Goal: Find specific page/section: Find specific page/section

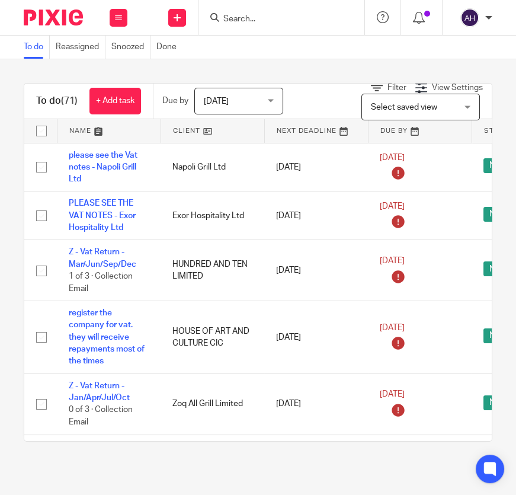
click at [300, 19] on input "Search" at bounding box center [275, 19] width 107 height 11
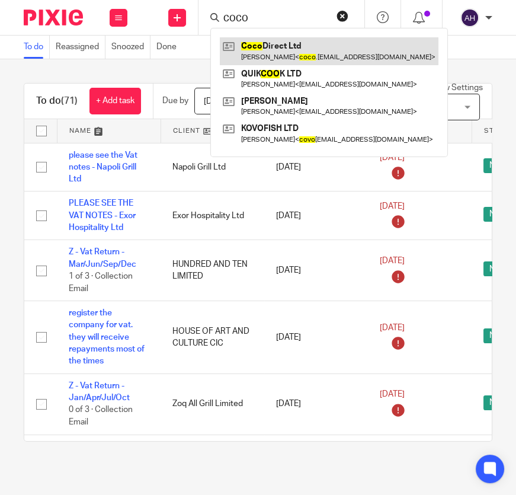
type input "COCO"
click at [317, 47] on link at bounding box center [329, 50] width 219 height 27
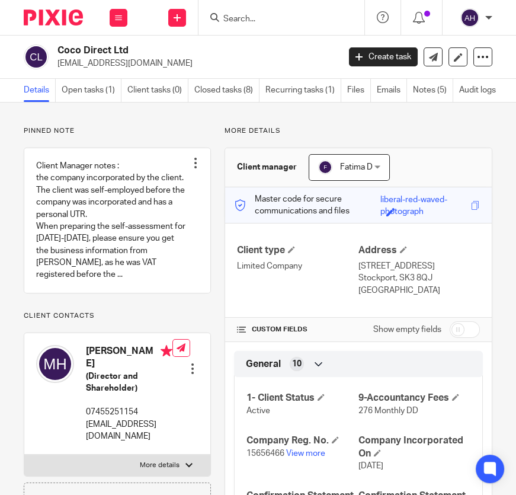
click at [266, 21] on input "Search" at bounding box center [275, 19] width 107 height 11
click at [283, 284] on div "Client type Limited Company" at bounding box center [297, 270] width 121 height 52
click at [290, 16] on form at bounding box center [285, 17] width 126 height 15
click at [265, 20] on input "Search" at bounding box center [275, 19] width 107 height 11
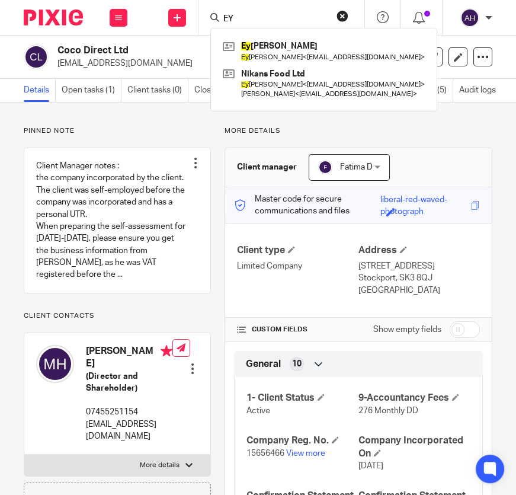
type input "EY"
